Goal: Transaction & Acquisition: Purchase product/service

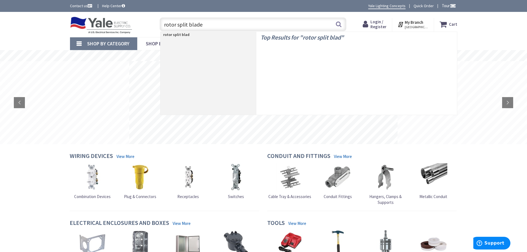
type input "rotor split blades"
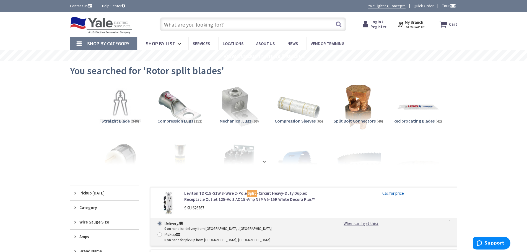
click at [418, 24] on strong "My Branch" at bounding box center [414, 22] width 19 height 5
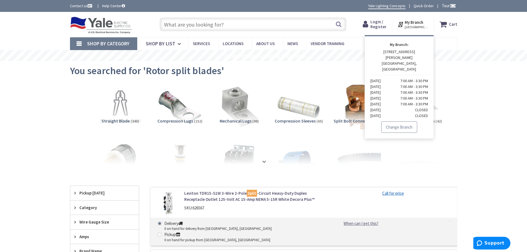
click at [402, 122] on link "Change Branch" at bounding box center [399, 128] width 36 height 12
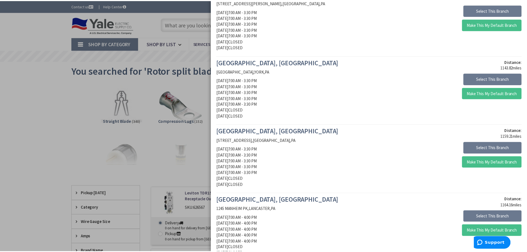
scroll to position [138, 0]
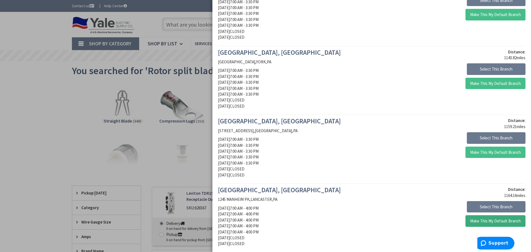
click at [481, 221] on button "Make This My Default Branch" at bounding box center [496, 221] width 60 height 12
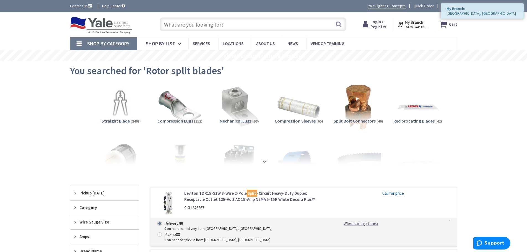
click at [226, 23] on input "text" at bounding box center [253, 24] width 187 height 14
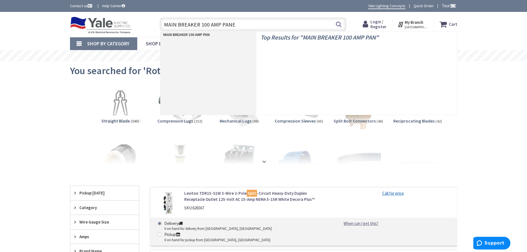
type input "MAIN BREAKER 100 AMP PANEL"
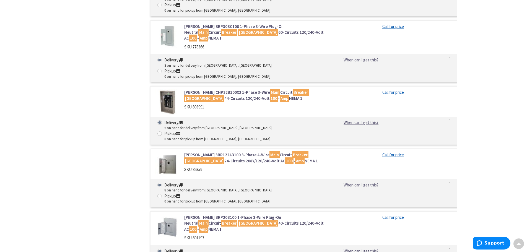
scroll to position [415, 0]
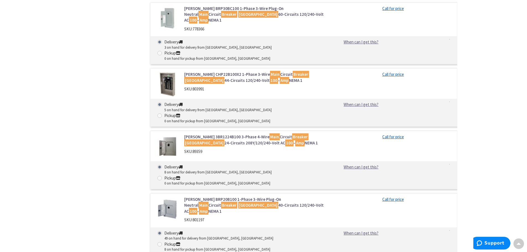
click at [222, 217] on div "SKU: 801197" at bounding box center [254, 220] width 141 height 6
click at [4, 119] on div "Skip to Content Toggle Nav Search Cart My Cart Close" at bounding box center [263, 62] width 527 height 930
drag, startPoint x: 0, startPoint y: 91, endPoint x: 4, endPoint y: 96, distance: 6.4
click at [0, 91] on div "Skip to Content Toggle Nav Search Cart My Cart Close" at bounding box center [263, 62] width 527 height 930
